Goal: Task Accomplishment & Management: Use online tool/utility

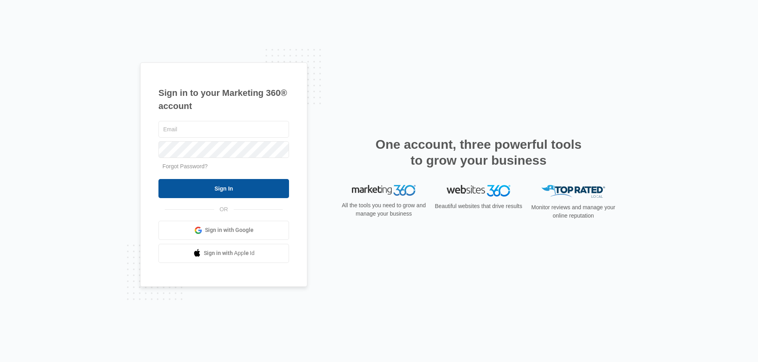
type input "joel.green@madwire.com"
click at [267, 181] on input "Sign In" at bounding box center [223, 188] width 131 height 19
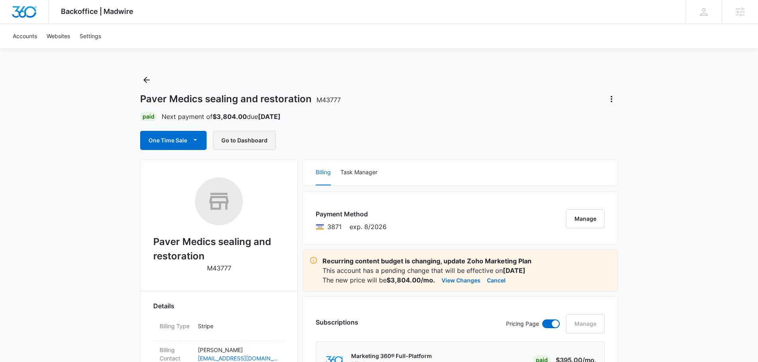
click at [260, 141] on button "Go to Dashboard" at bounding box center [244, 140] width 63 height 19
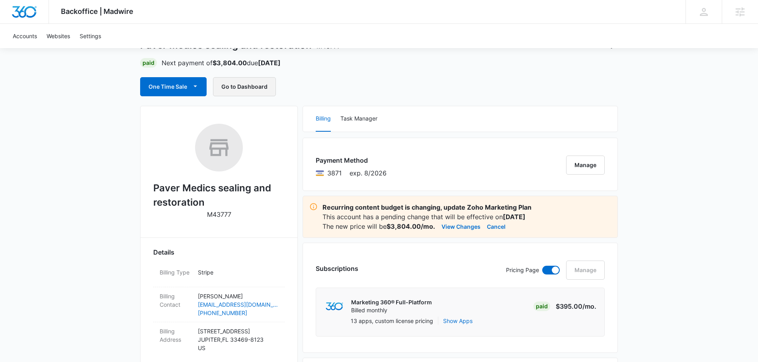
scroll to position [60, 0]
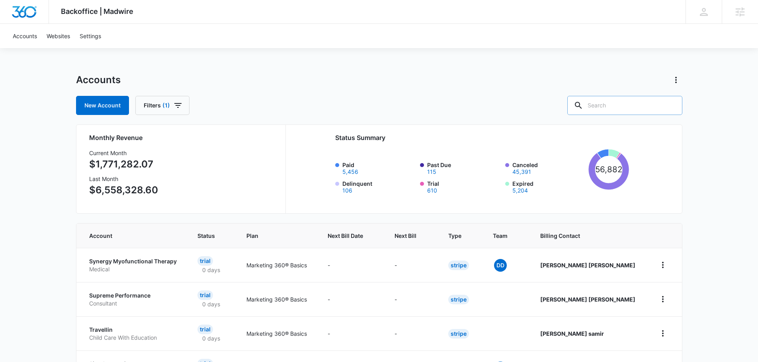
click at [636, 107] on input "text" at bounding box center [624, 105] width 115 height 19
type input "grow fertilizing"
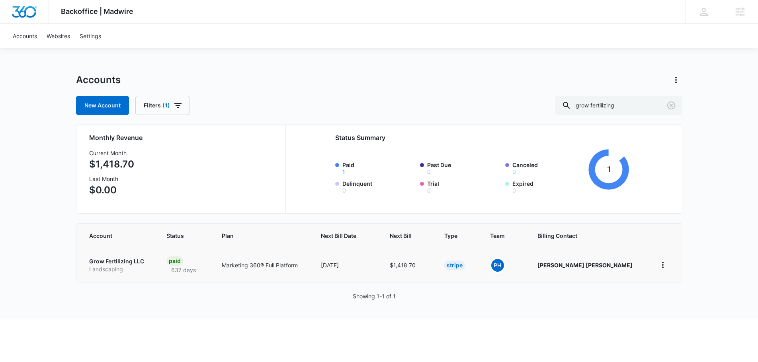
click at [122, 261] on p "Grow Fertilizing LLC" at bounding box center [118, 261] width 58 height 8
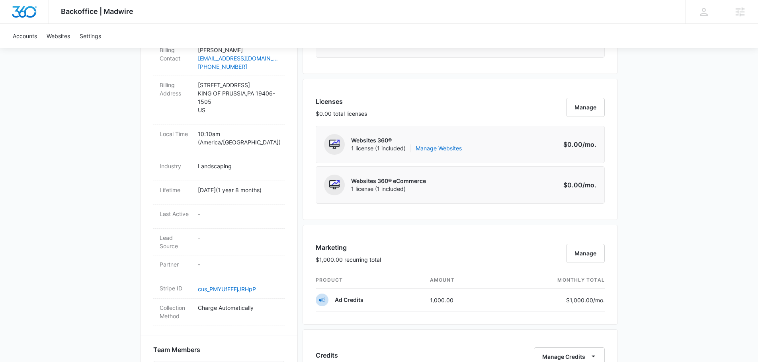
scroll to position [284, 0]
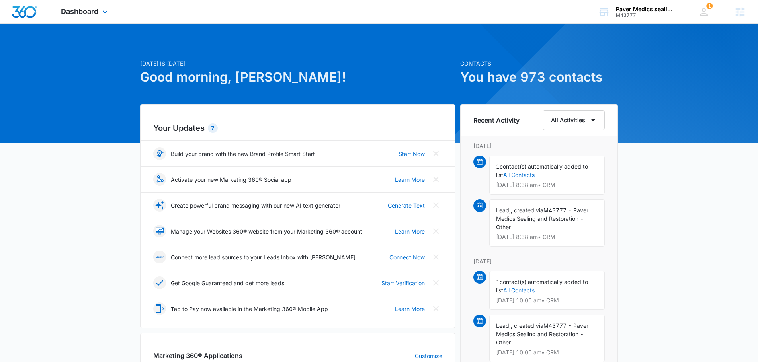
click at [92, 18] on div "Dashboard Apps Reputation Websites Forms CRM Email Social Payments POS Content …" at bounding box center [85, 11] width 73 height 23
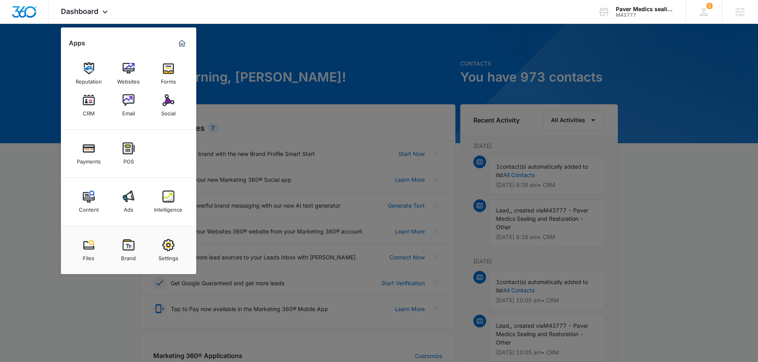
click at [124, 207] on div "Ads" at bounding box center [129, 208] width 10 height 10
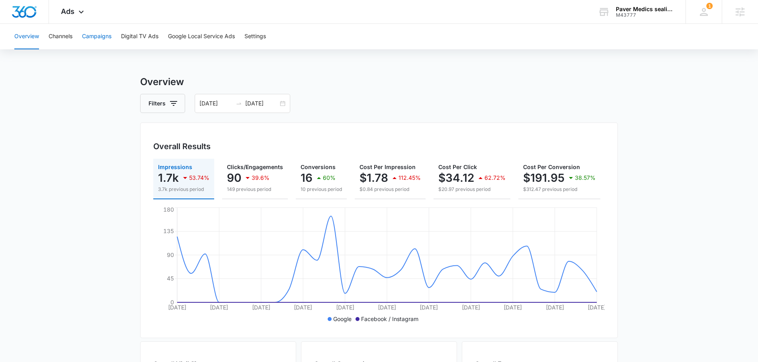
click at [103, 34] on button "Campaigns" at bounding box center [96, 36] width 29 height 25
